Goal: Transaction & Acquisition: Subscribe to service/newsletter

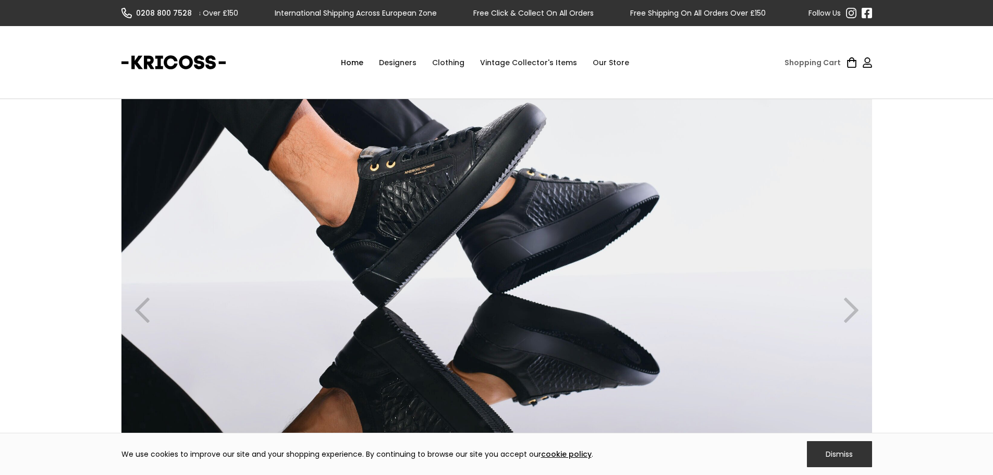
click at [138, 307] on div "previous slide" at bounding box center [143, 310] width 42 height 422
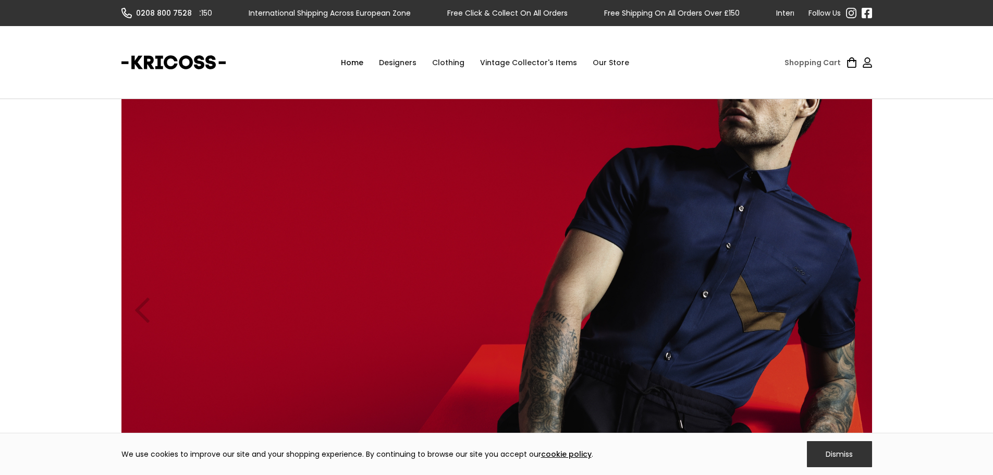
click at [684, 264] on img "1 of 2" at bounding box center [497, 310] width 751 height 422
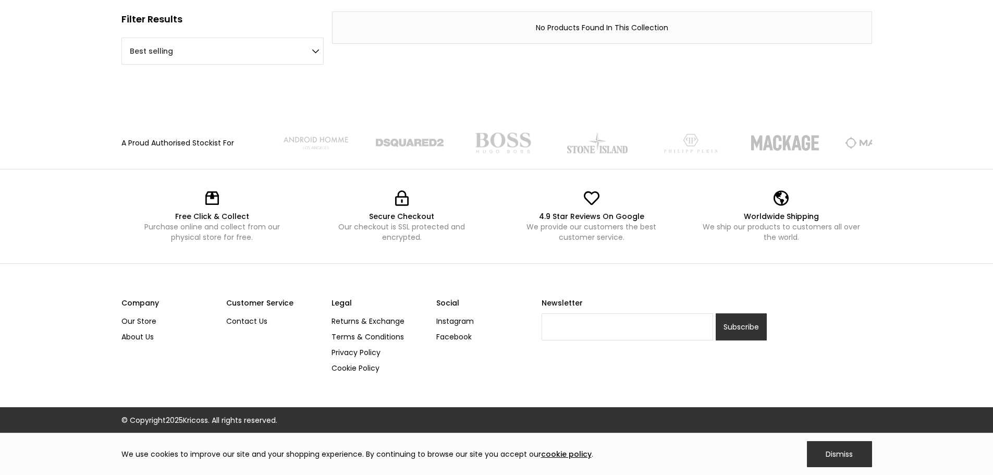
scroll to position [109, 0]
click at [616, 332] on input "Newsletter" at bounding box center [628, 326] width 172 height 27
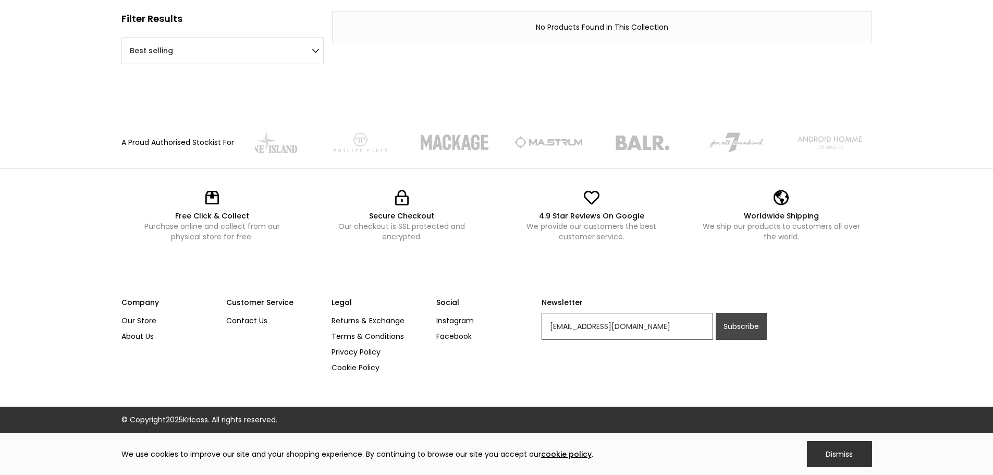
type input "tesqirat2004@aol.com"
click at [738, 331] on input "Subscribe" at bounding box center [741, 326] width 51 height 27
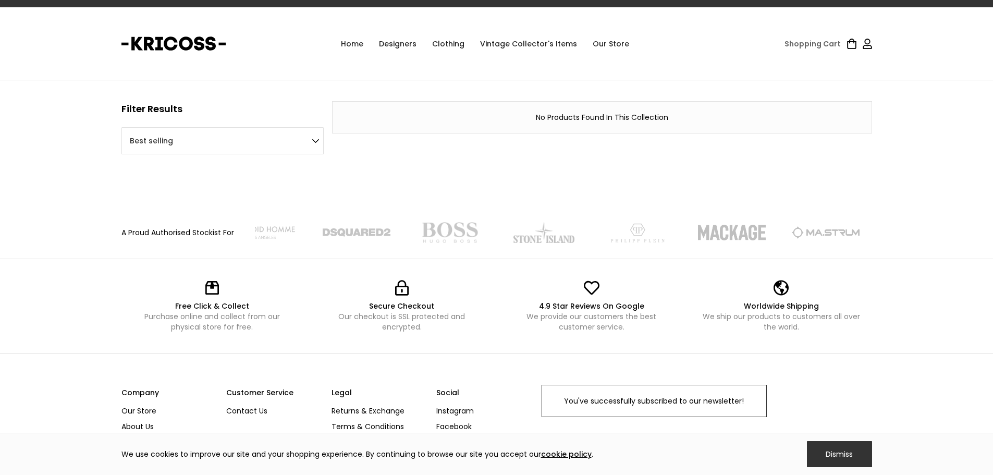
scroll to position [6, 0]
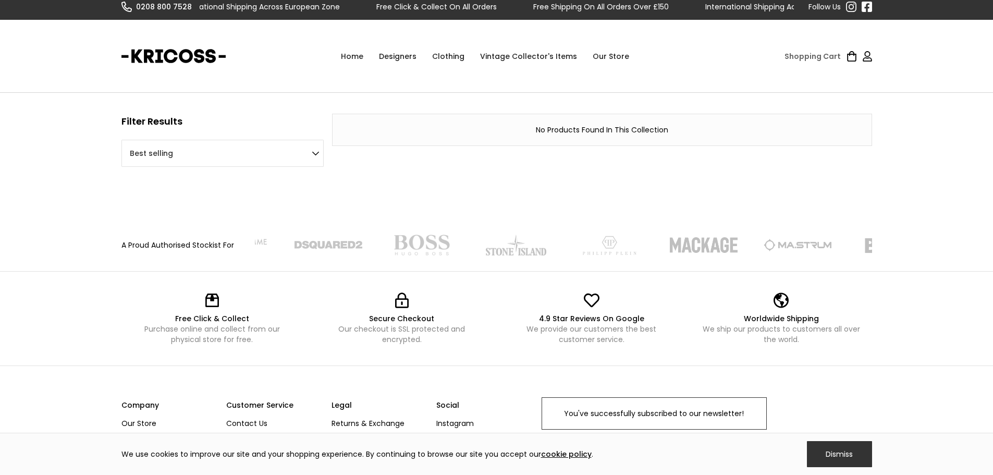
click at [454, 56] on div "Clothing" at bounding box center [448, 56] width 48 height 31
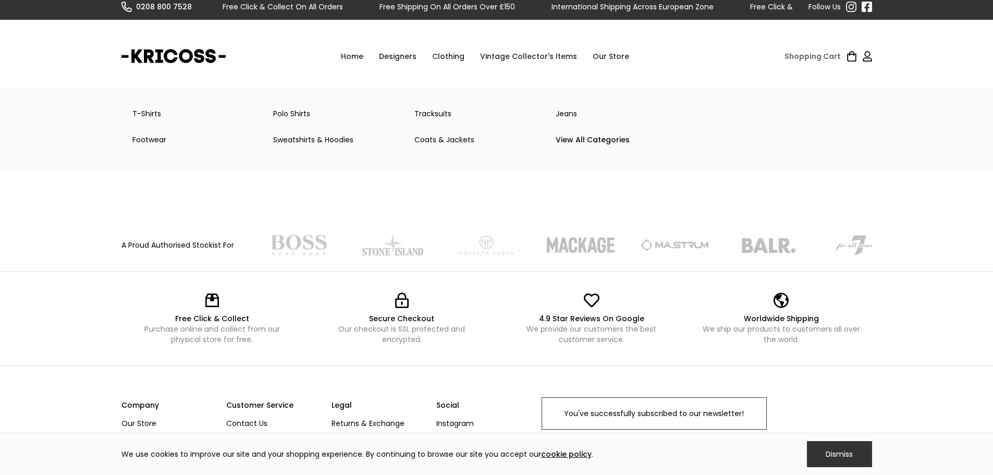
click at [306, 140] on link "Sweatshirts & Hoodies" at bounding box center [335, 139] width 141 height 21
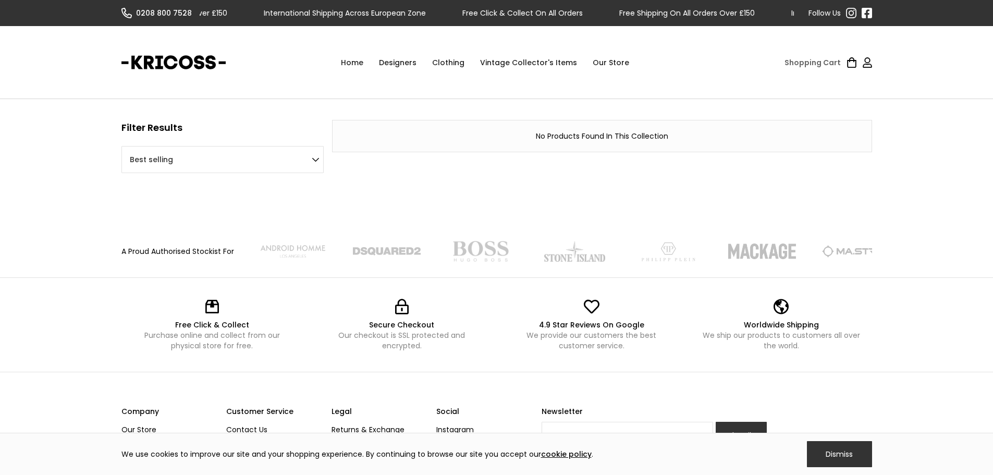
click at [448, 63] on div "Clothing" at bounding box center [448, 62] width 48 height 31
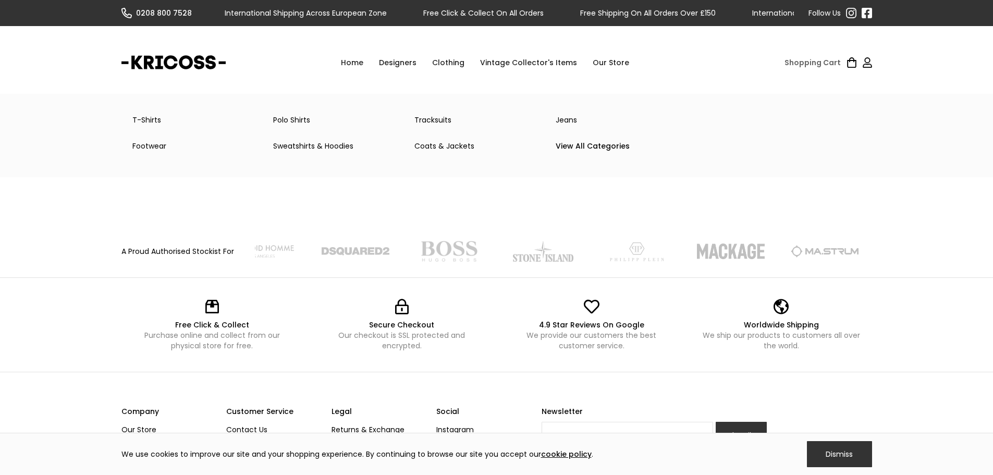
click at [449, 63] on div "Clothing" at bounding box center [448, 62] width 48 height 31
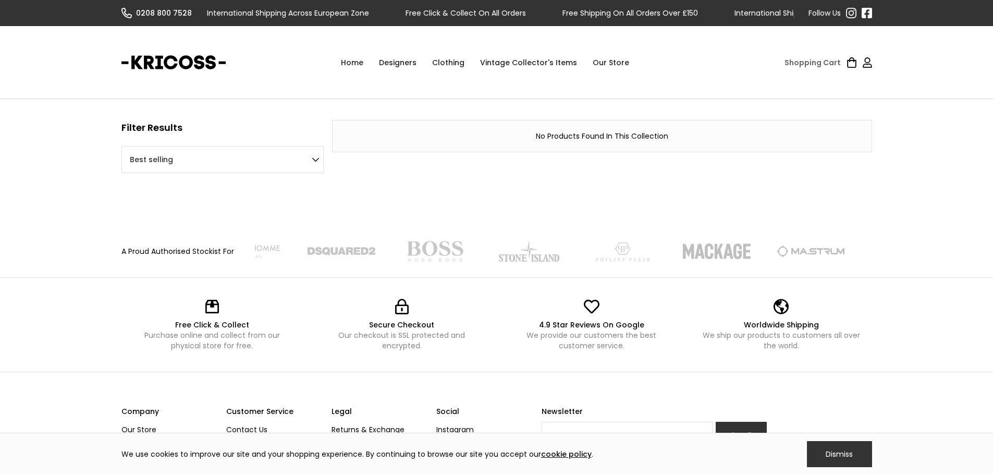
click at [449, 63] on div "Clothing" at bounding box center [448, 62] width 48 height 31
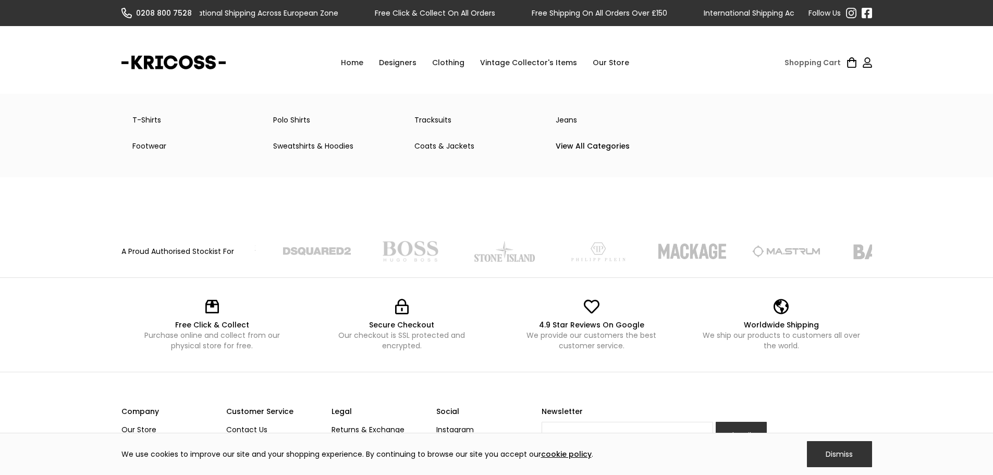
click at [586, 144] on link "View All Categories" at bounding box center [618, 146] width 141 height 21
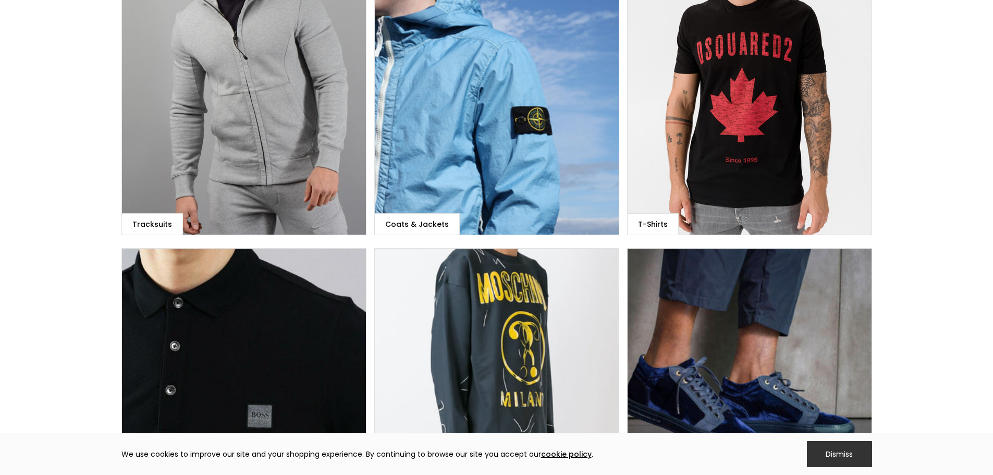
scroll to position [156, 0]
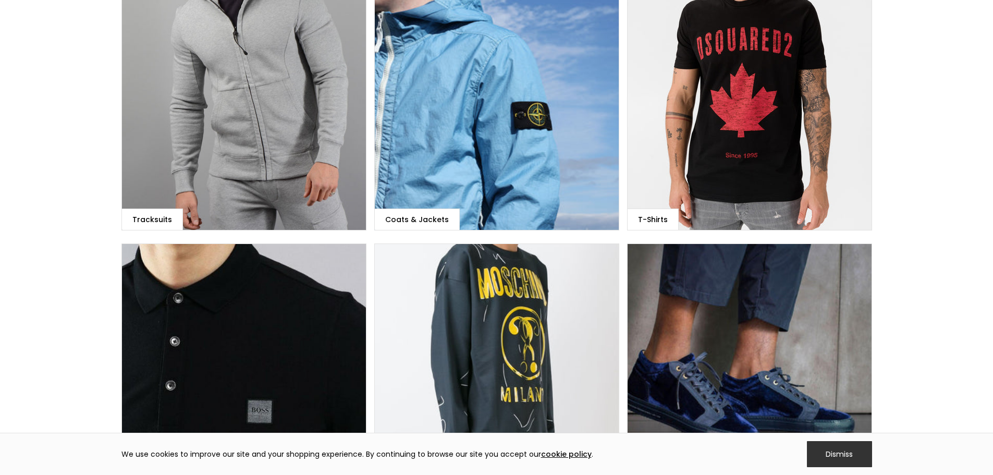
click at [765, 100] on div "T-Shirts" at bounding box center [749, 107] width 245 height 246
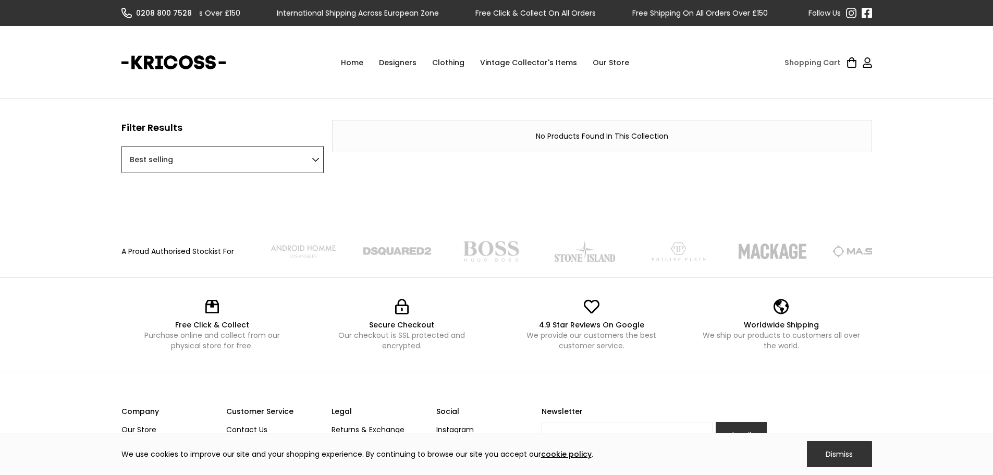
click at [314, 160] on select "Featured Best selling Alphabetically, A-Z Alphabetically, Z-A Price, low to hig…" at bounding box center [223, 159] width 202 height 27
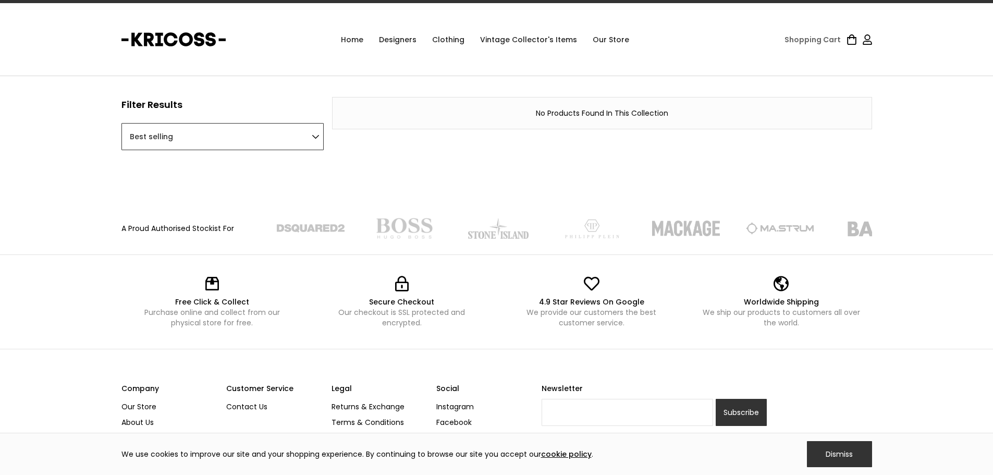
scroll to position [5, 0]
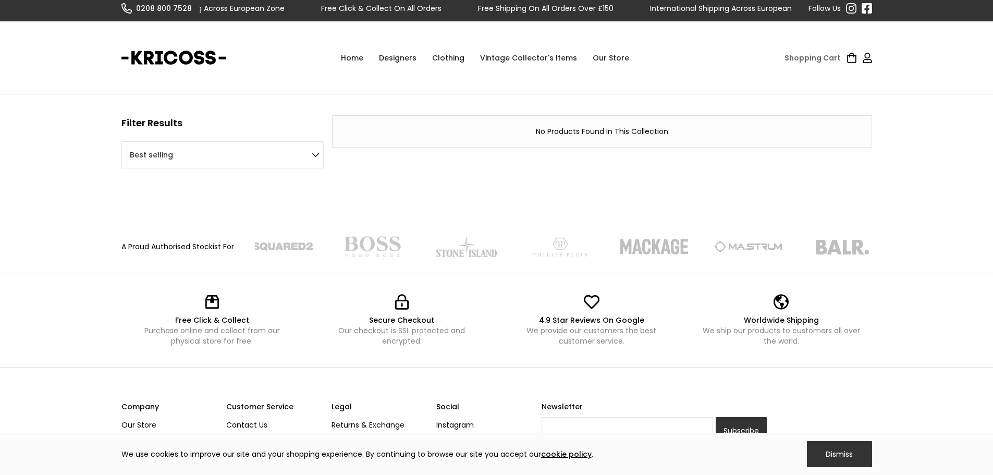
click at [361, 59] on link "Home" at bounding box center [352, 57] width 38 height 31
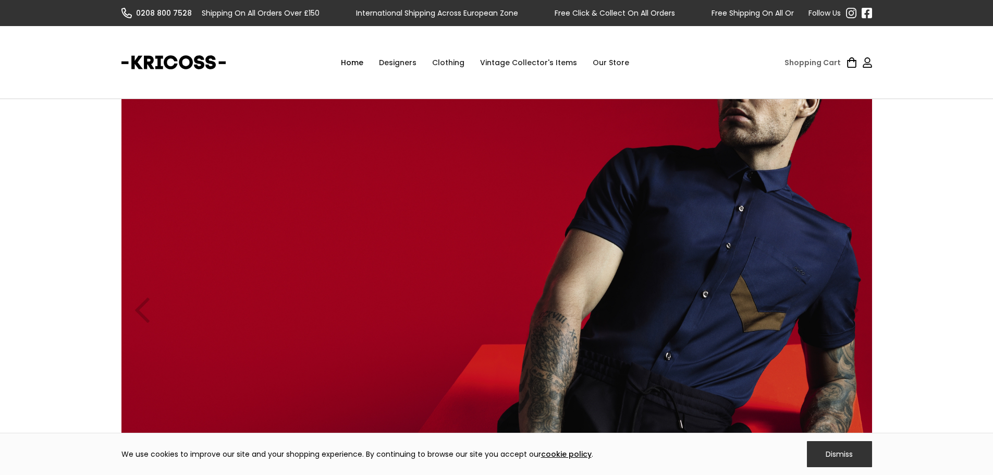
click at [699, 292] on img "1 of 2" at bounding box center [497, 310] width 751 height 422
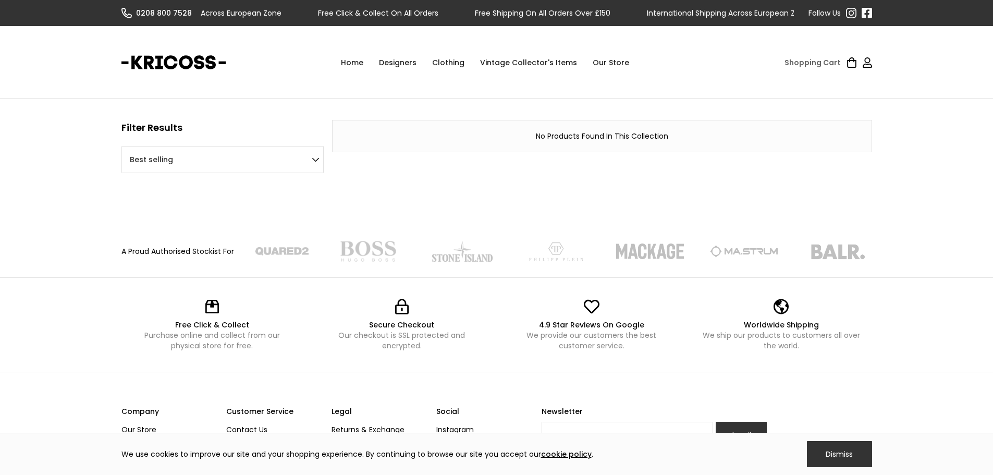
click at [361, 60] on link "Home" at bounding box center [352, 62] width 38 height 31
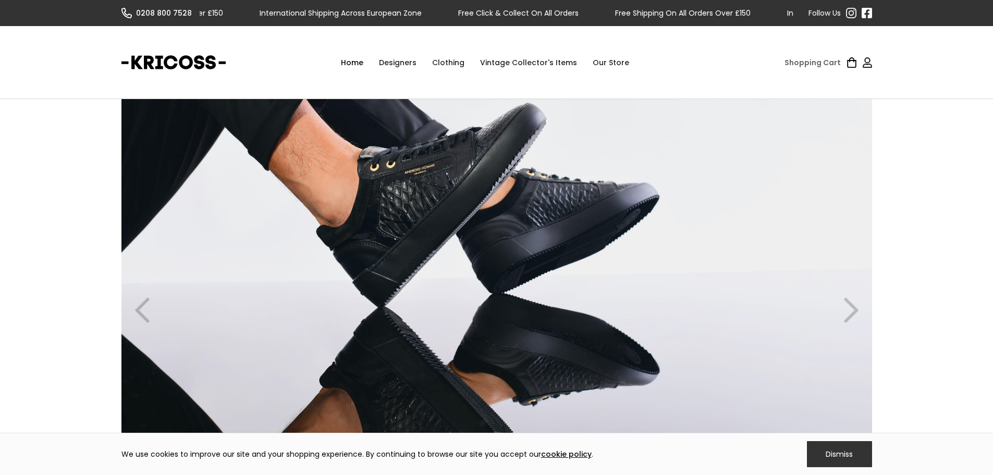
click at [850, 307] on div "next slide" at bounding box center [852, 310] width 42 height 422
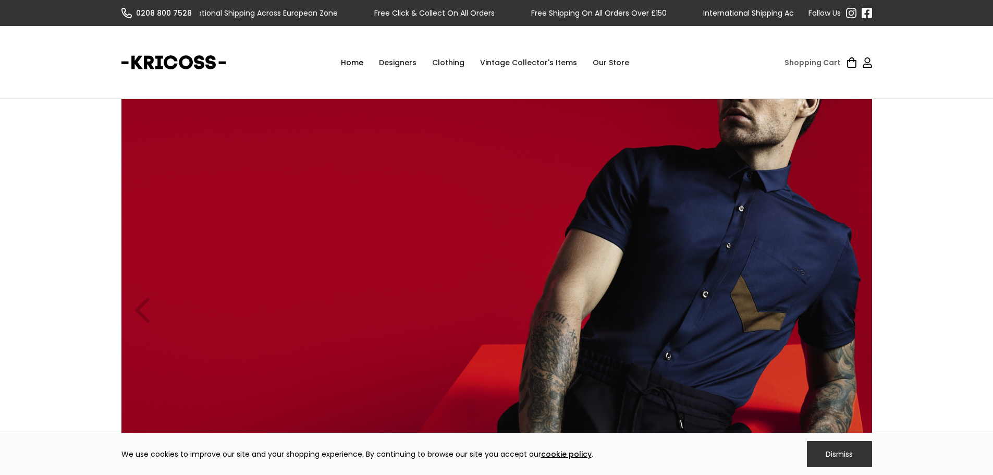
click at [404, 61] on div "Designers" at bounding box center [397, 62] width 53 height 31
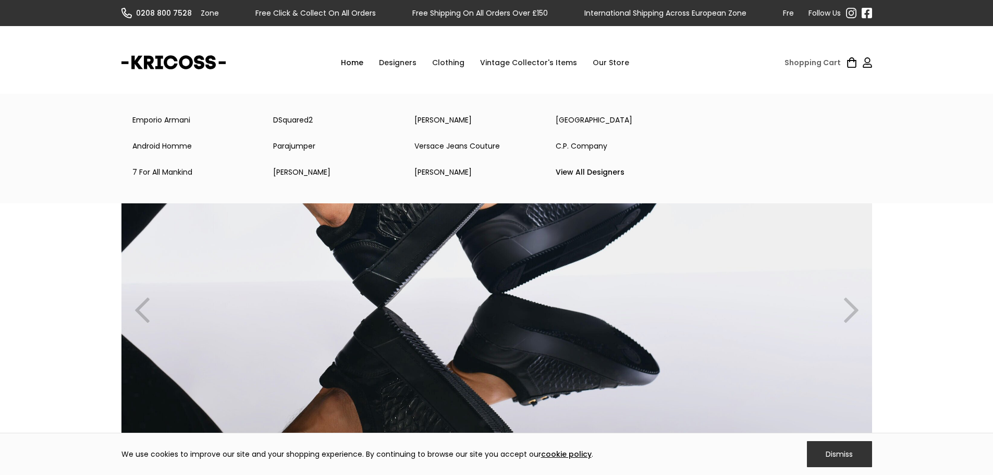
click at [174, 175] on link "7 For All Mankind" at bounding box center [195, 172] width 141 height 21
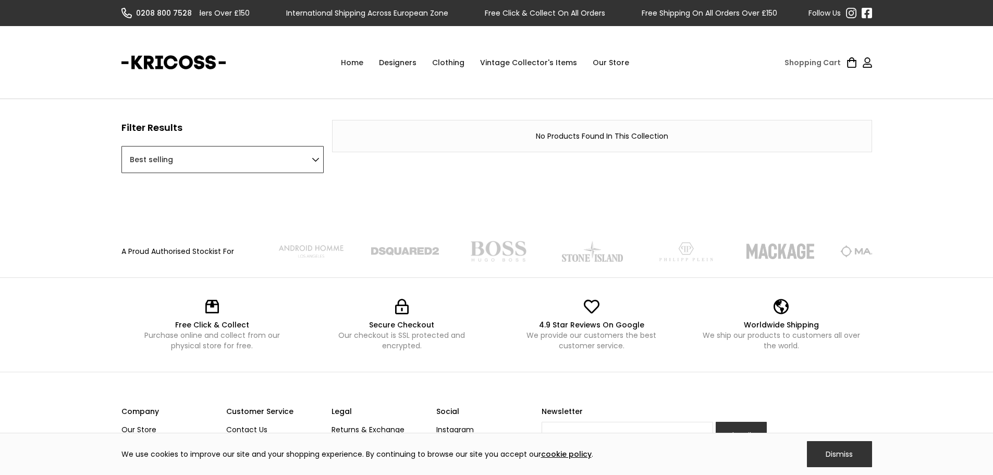
click at [321, 158] on select "Featured Best selling Alphabetically, A-Z Alphabetically, Z-A Price, low to hig…" at bounding box center [223, 159] width 202 height 27
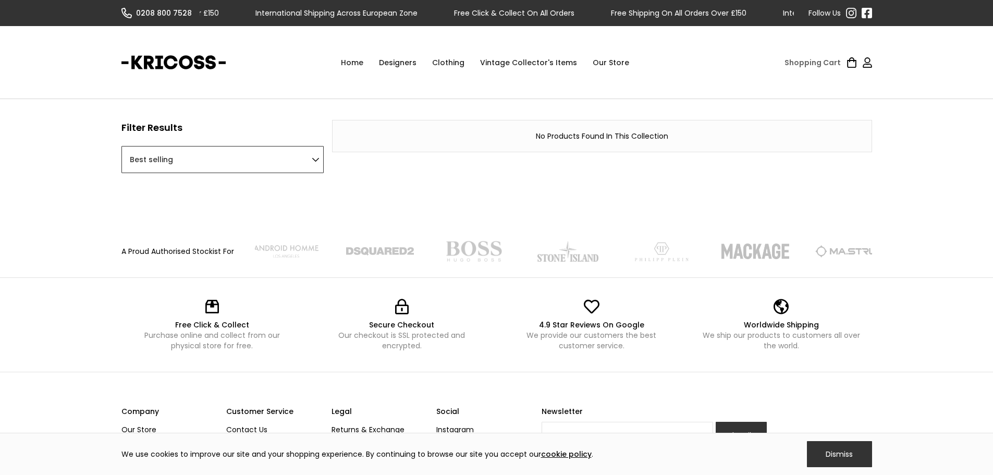
select select "title-ascending"
click at [122, 146] on select "Featured Best selling Alphabetically, A-Z Alphabetically, Z-A Price, low to hig…" at bounding box center [223, 159] width 202 height 27
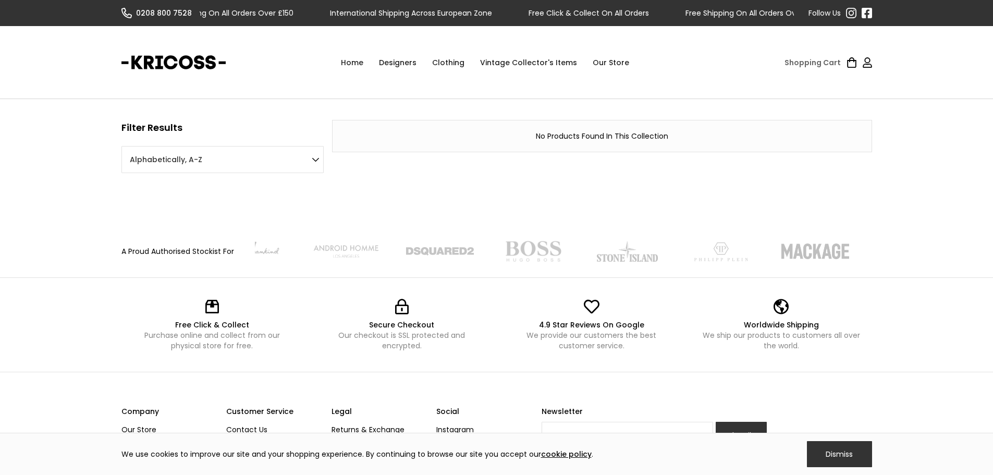
click at [609, 62] on link "Our Store" at bounding box center [611, 62] width 52 height 31
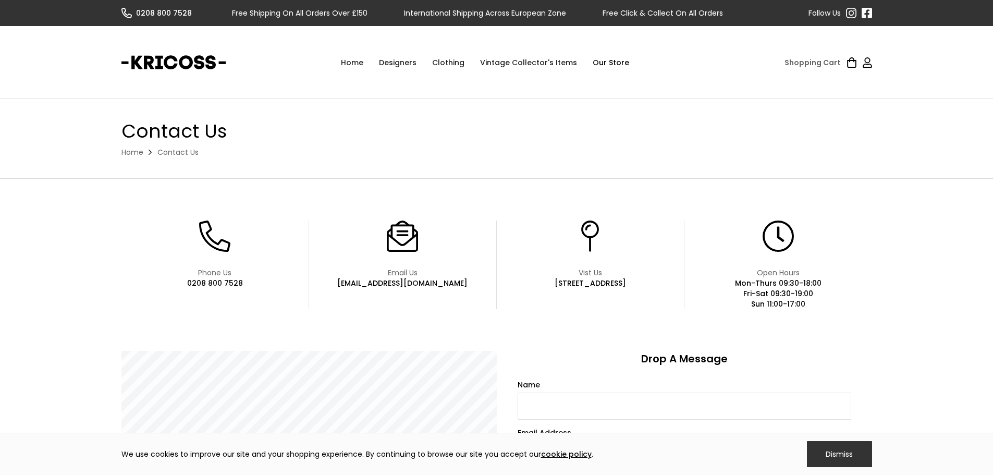
click at [396, 65] on div "Designers" at bounding box center [397, 62] width 53 height 31
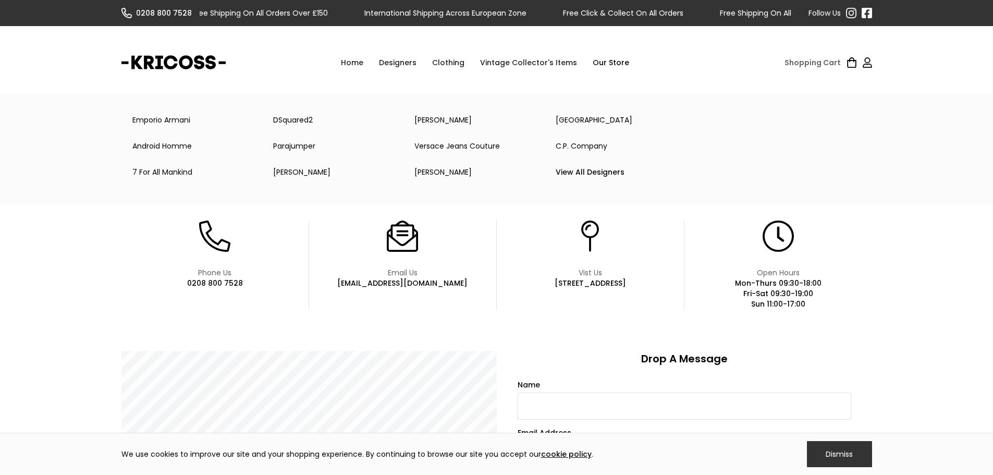
click at [458, 149] on link "Versace Jeans Couture" at bounding box center [477, 146] width 141 height 21
